Goal: Download file/media

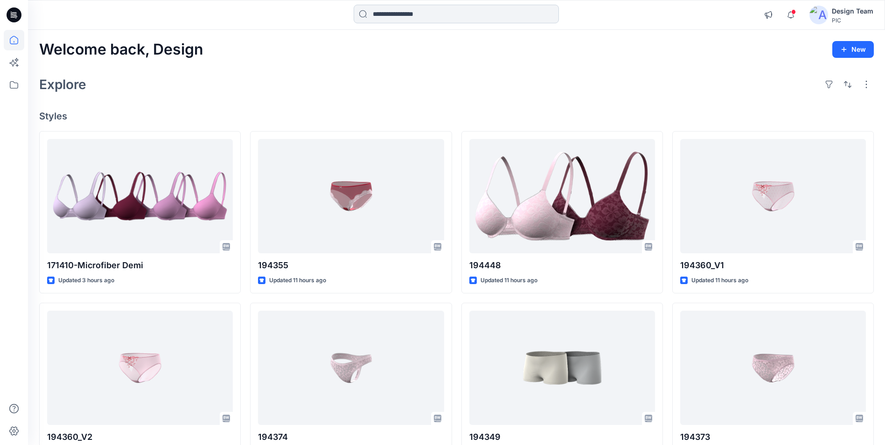
click at [454, 16] on input at bounding box center [456, 14] width 205 height 19
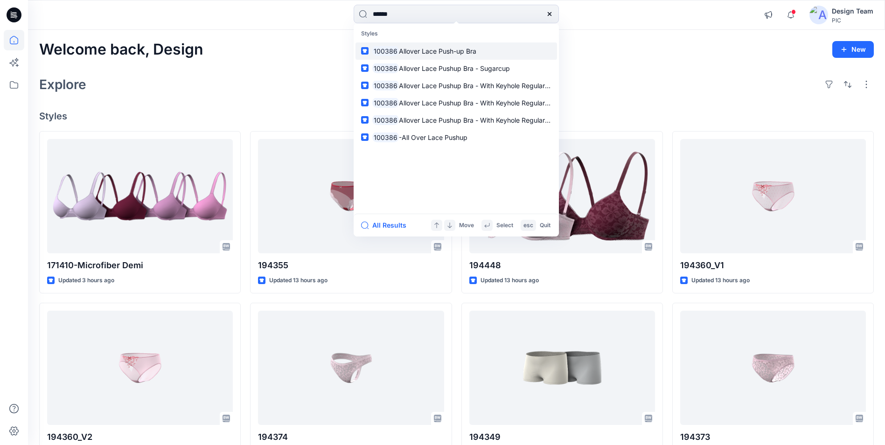
type input "******"
click at [392, 55] on mark "100386" at bounding box center [385, 51] width 27 height 11
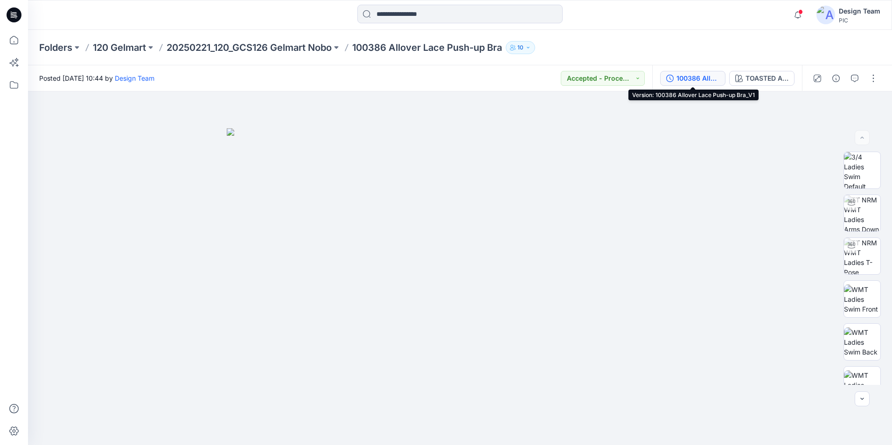
click at [704, 79] on div "100386 Allover Lace Push-up Bra_V1" at bounding box center [698, 78] width 43 height 10
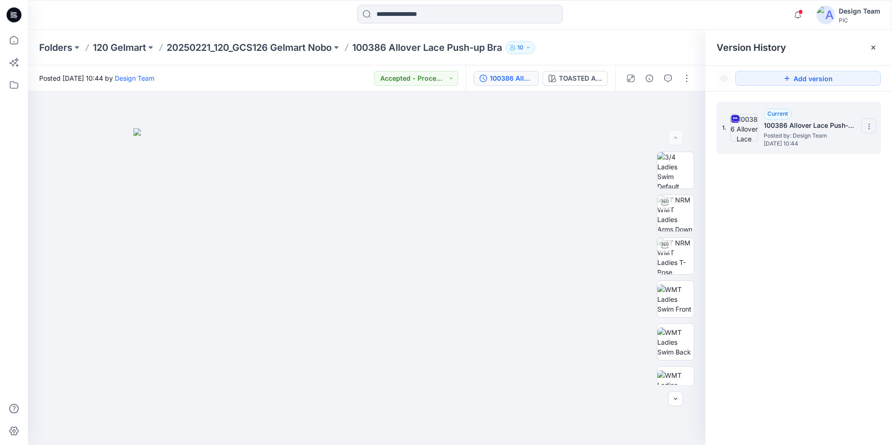
click at [872, 128] on icon at bounding box center [869, 126] width 7 height 7
click at [804, 150] on div "Download Source BW File" at bounding box center [819, 144] width 108 height 19
click at [630, 41] on div "Folders 120 Gelmart 20250221_120_GCS126 Gelmart Nobo 100386 Allover Lace Push-u…" at bounding box center [423, 47] width 769 height 13
